Goal: Transaction & Acquisition: Purchase product/service

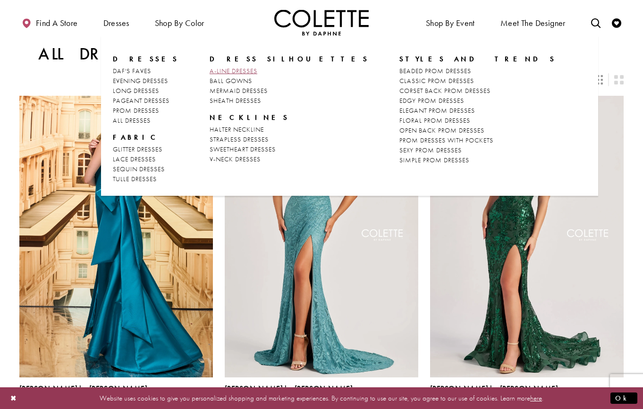
click at [235, 72] on span "A-LINE DRESSES" at bounding box center [233, 71] width 48 height 8
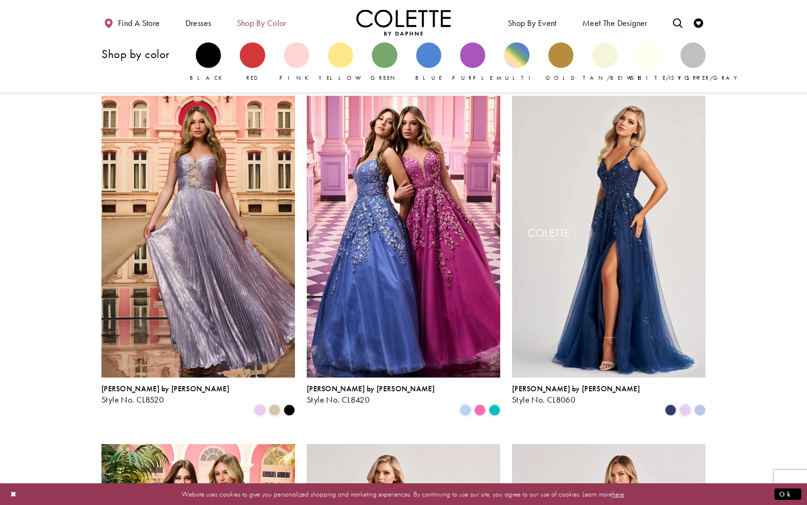
click at [263, 18] on span "Shop by color" at bounding box center [262, 22] width 50 height 9
click at [642, 63] on div "Primary block" at bounding box center [648, 54] width 25 height 25
